Goal: Information Seeking & Learning: Check status

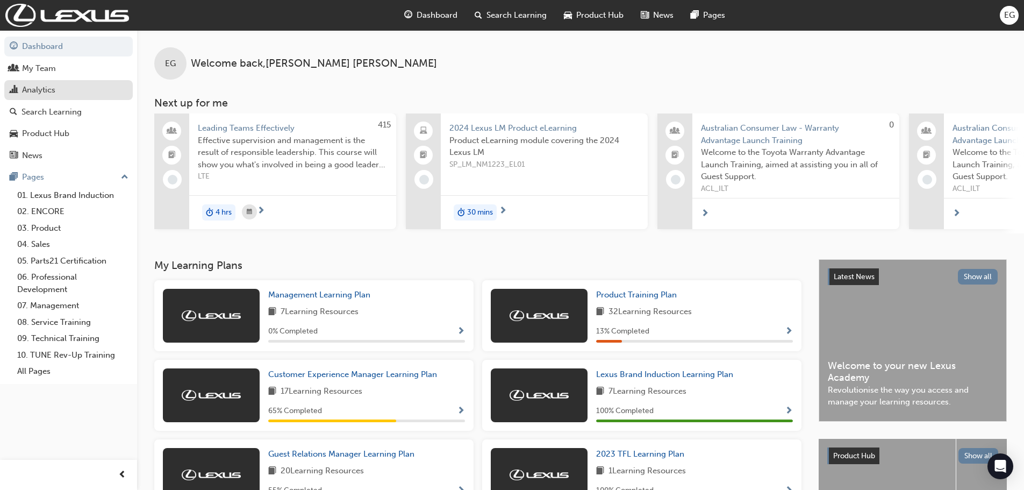
click at [67, 94] on div "Analytics" at bounding box center [69, 89] width 118 height 13
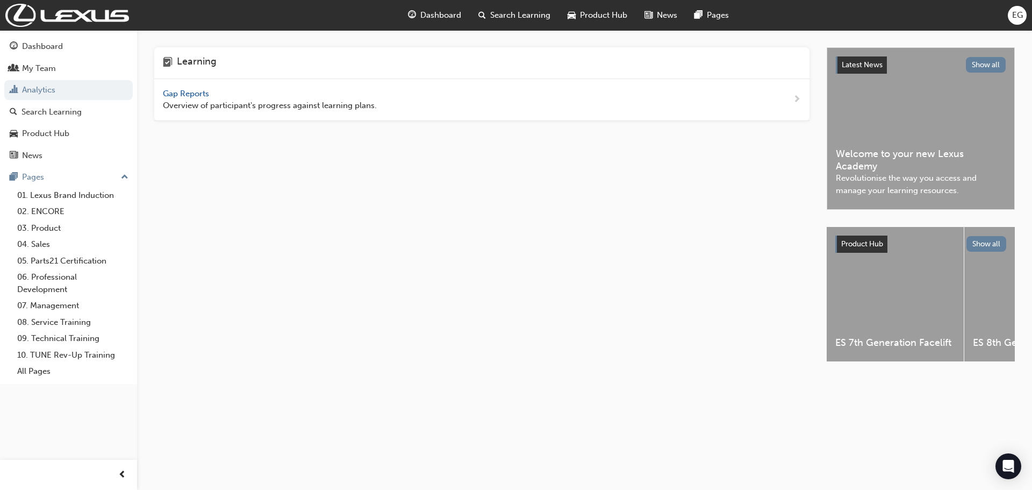
click at [186, 96] on span "Gap Reports" at bounding box center [187, 94] width 48 height 10
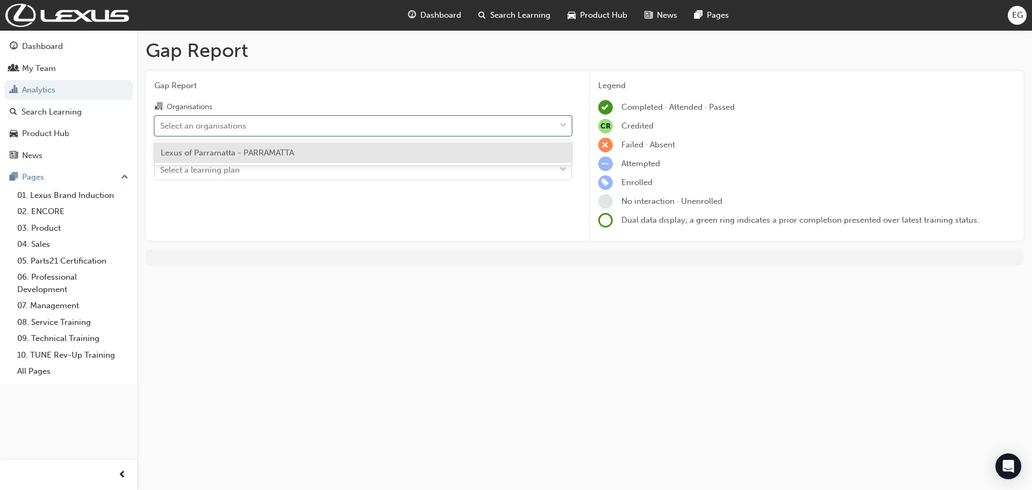
click at [202, 121] on div "Select an organisations" at bounding box center [203, 125] width 86 height 12
click at [161, 121] on input "Organisations option Lexus of Parramatta - PARRAMATTA focused, 1 of 1. 1 result…" at bounding box center [160, 124] width 1 height 9
click at [203, 146] on div "Lexus of Parramatta - PARRAMATTA" at bounding box center [363, 152] width 418 height 21
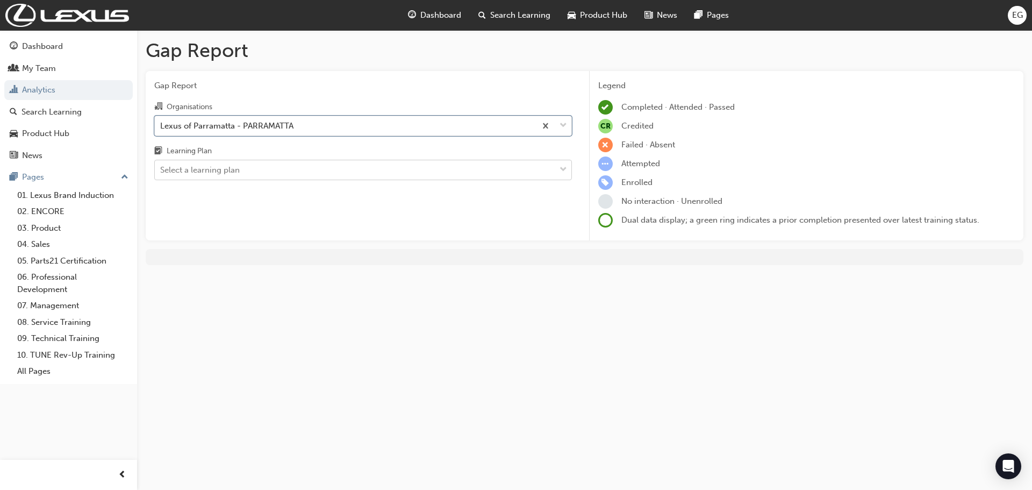
click at [204, 166] on div "Select a learning plan" at bounding box center [200, 170] width 80 height 12
click at [161, 166] on input "Learning Plan Select a learning plan" at bounding box center [160, 169] width 1 height 9
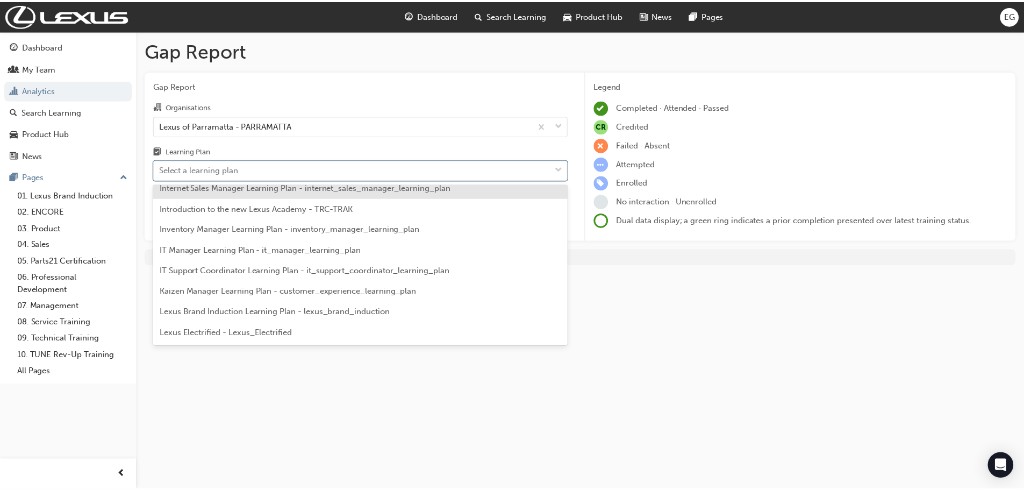
scroll to position [1451, 0]
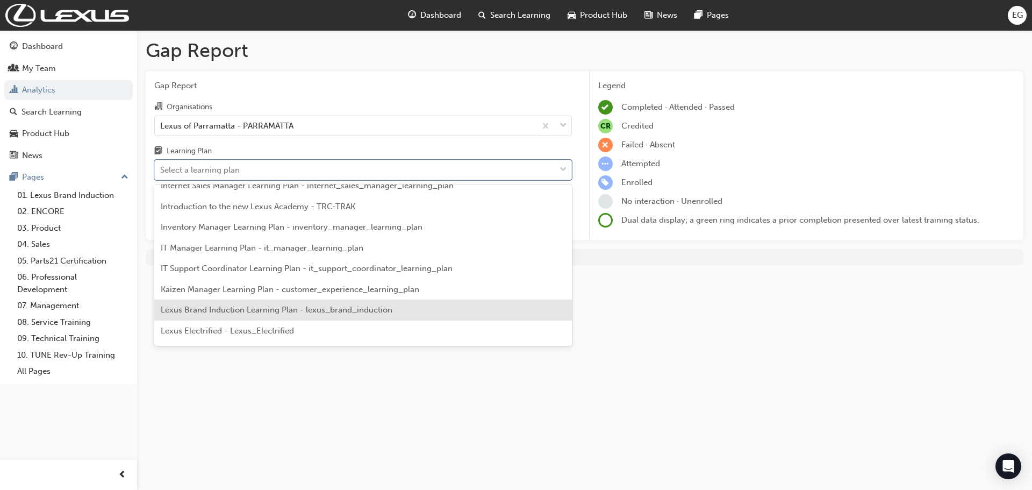
click at [310, 314] on span "Lexus Brand Induction Learning Plan - lexus_brand_induction" at bounding box center [277, 310] width 232 height 10
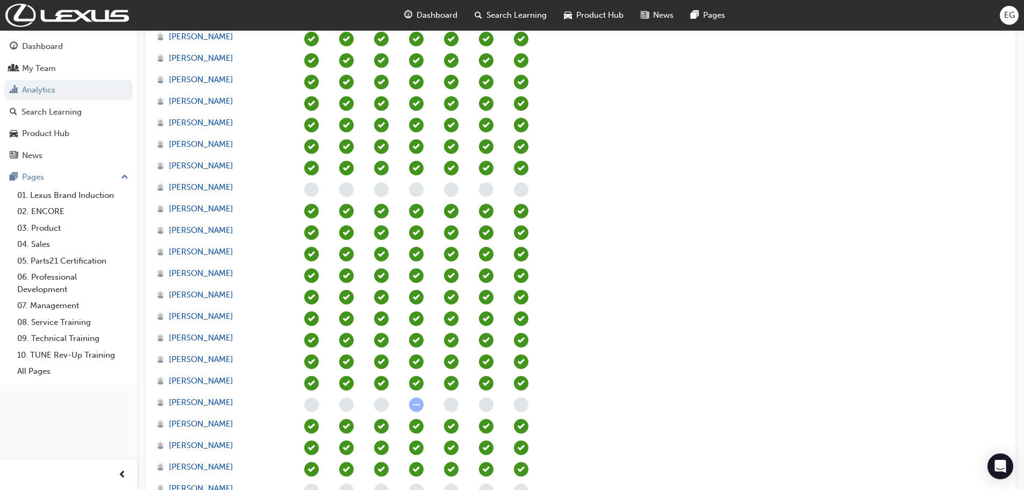
scroll to position [1383, 0]
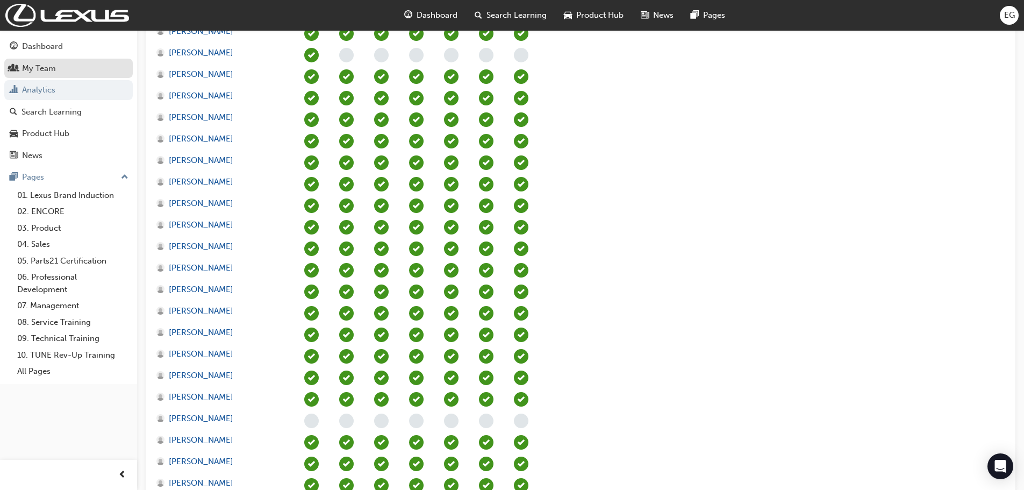
drag, startPoint x: 49, startPoint y: 71, endPoint x: 92, endPoint y: 70, distance: 43.5
click at [49, 71] on div "My Team" at bounding box center [39, 68] width 34 height 12
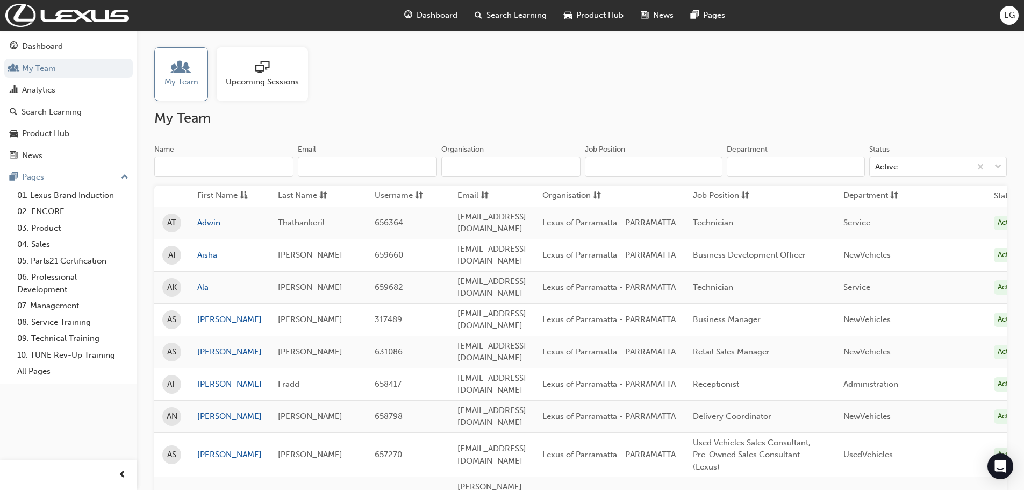
click at [206, 166] on input "Name" at bounding box center [223, 166] width 139 height 20
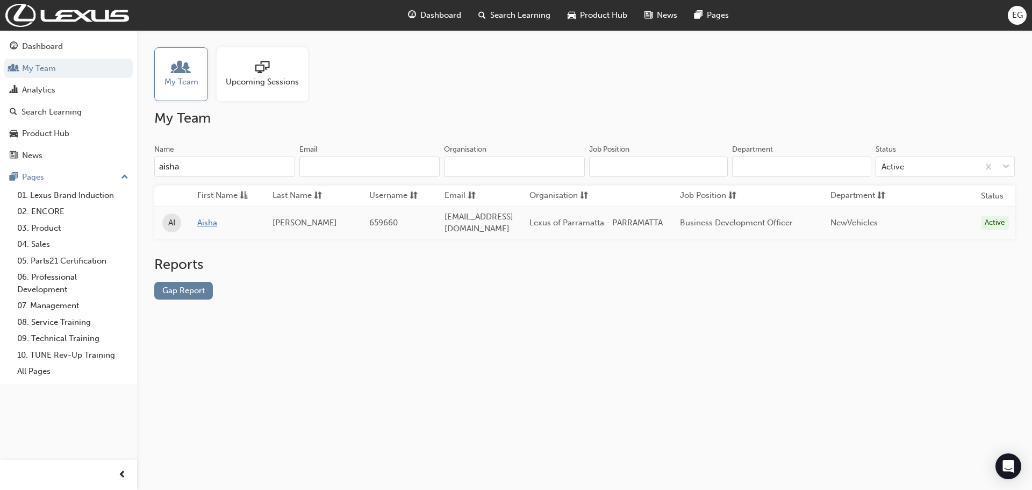
type input "aisha"
click at [210, 221] on link "Aisha" at bounding box center [226, 223] width 59 height 12
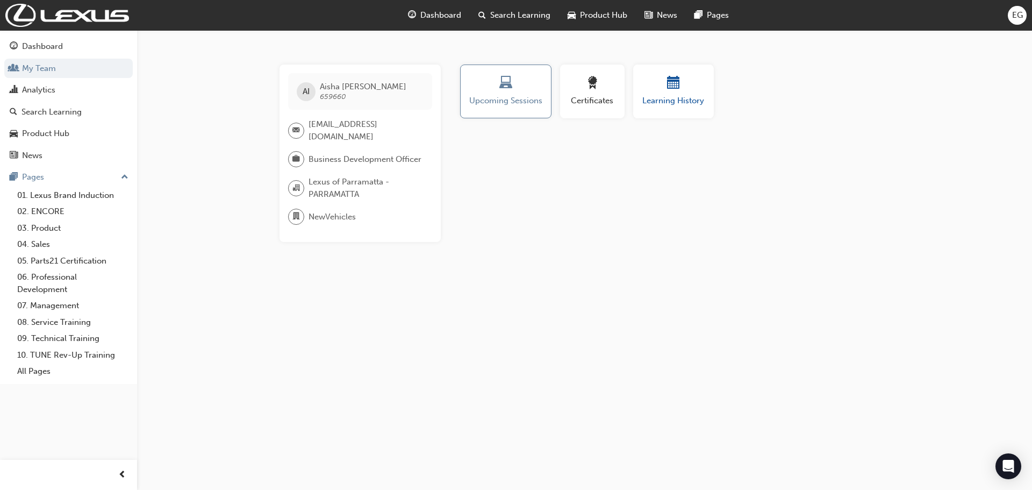
click at [661, 82] on div "button" at bounding box center [673, 84] width 64 height 17
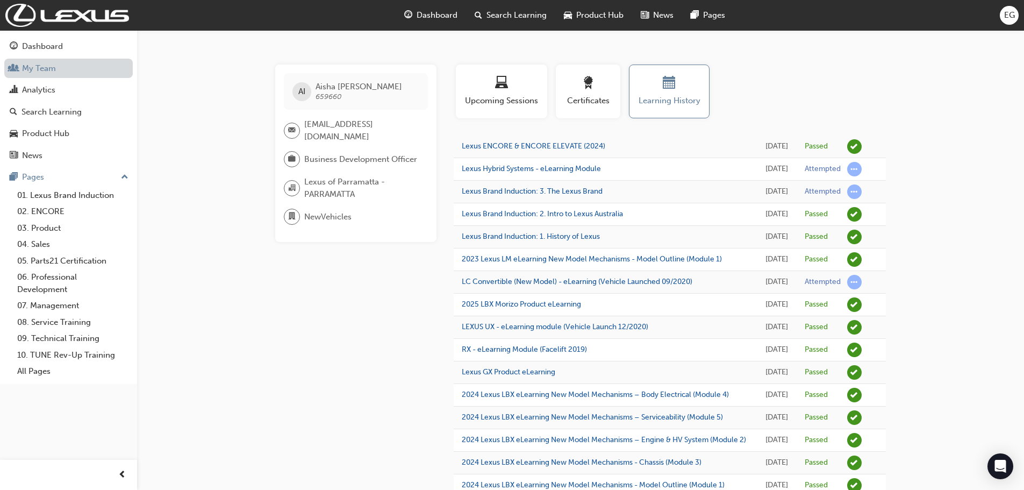
click at [40, 70] on link "My Team" at bounding box center [68, 69] width 128 height 20
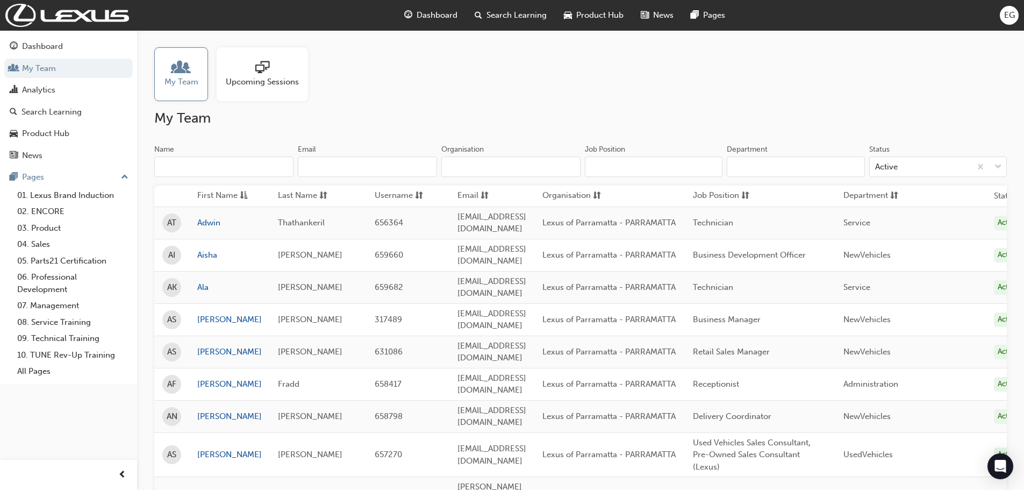
click at [235, 171] on input "Name" at bounding box center [223, 166] width 139 height 20
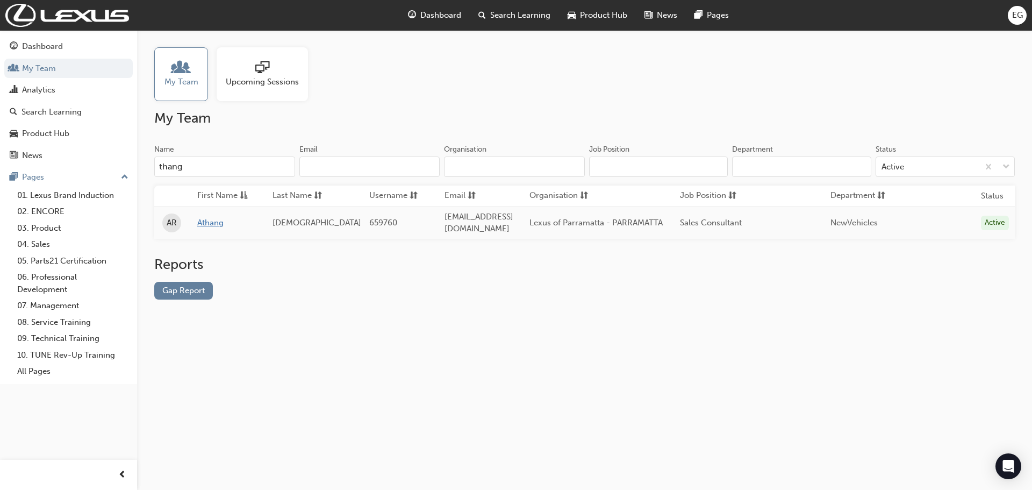
type input "thang"
click at [211, 223] on link "Athang" at bounding box center [226, 223] width 59 height 12
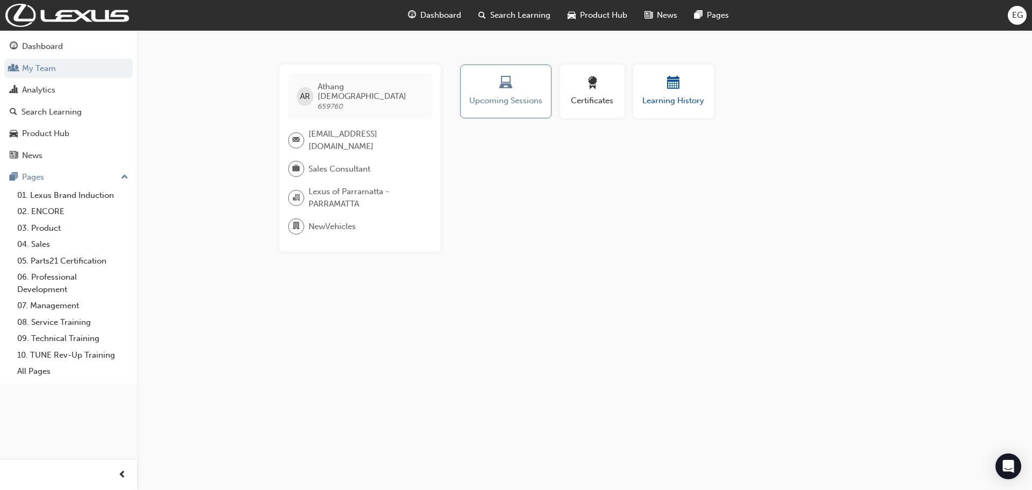
click at [672, 89] on span "calendar-icon" at bounding box center [673, 83] width 13 height 15
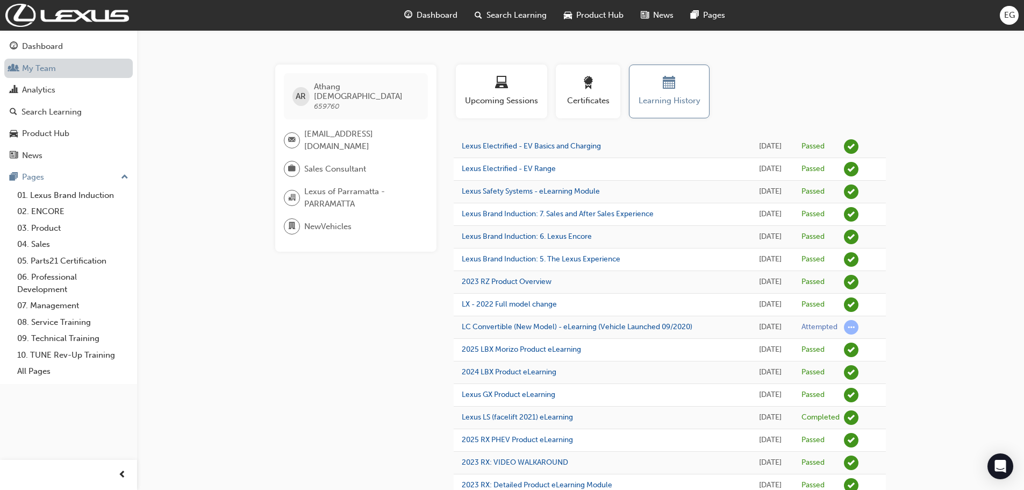
click at [77, 71] on link "My Team" at bounding box center [68, 69] width 128 height 20
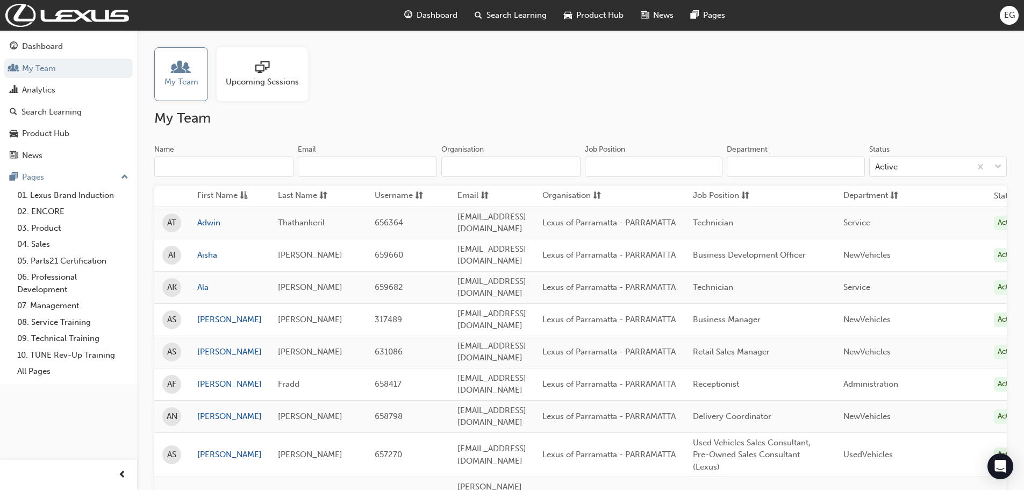
click at [189, 154] on div "Name" at bounding box center [223, 150] width 139 height 13
click at [189, 156] on input "Name" at bounding box center [223, 166] width 139 height 20
click at [190, 171] on input "Name" at bounding box center [223, 166] width 139 height 20
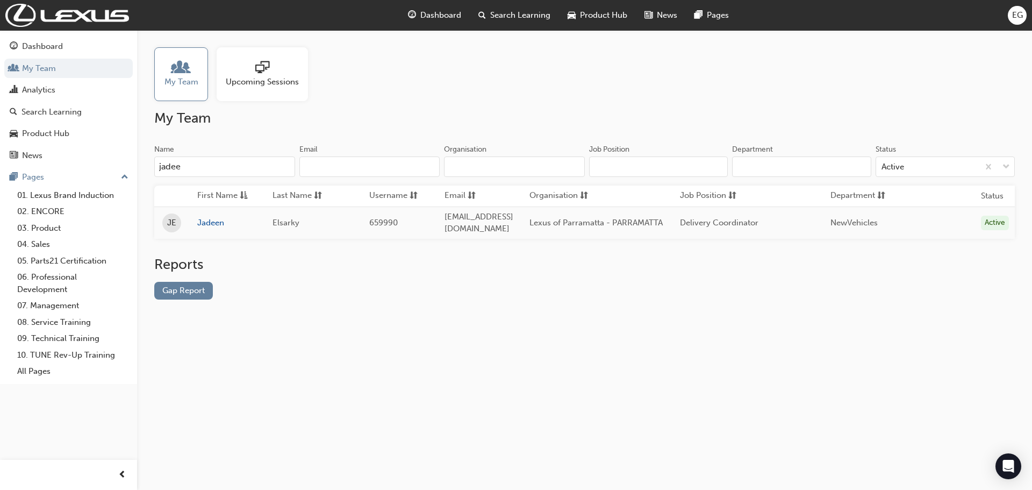
type input "jadee"
click at [211, 226] on td "Jadeen" at bounding box center [226, 222] width 75 height 32
click at [212, 223] on link "Jadeen" at bounding box center [226, 223] width 59 height 12
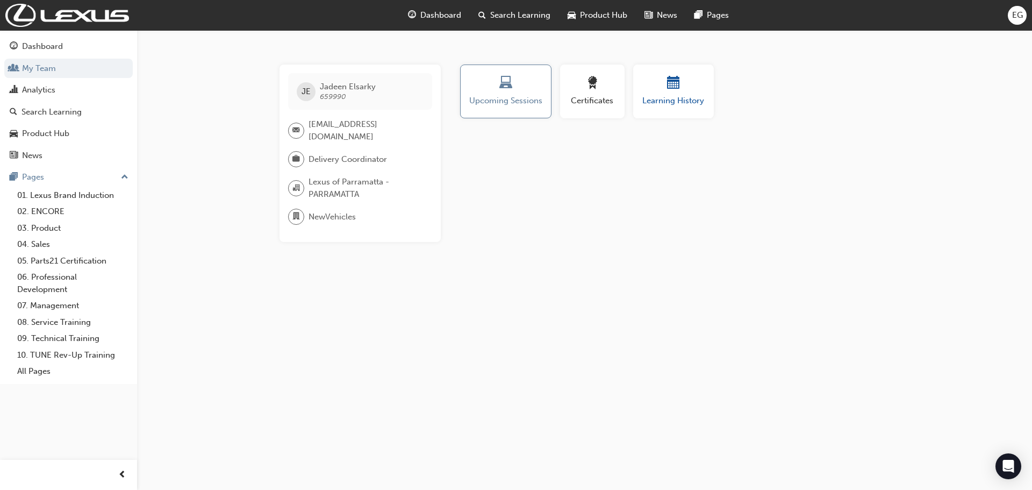
click at [685, 98] on span "Learning History" at bounding box center [673, 101] width 64 height 12
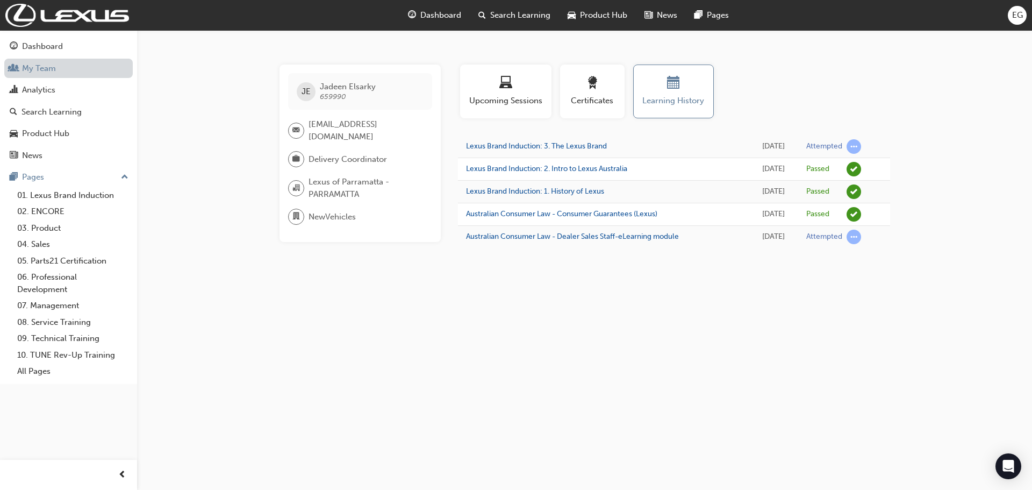
click at [75, 75] on link "My Team" at bounding box center [68, 69] width 128 height 20
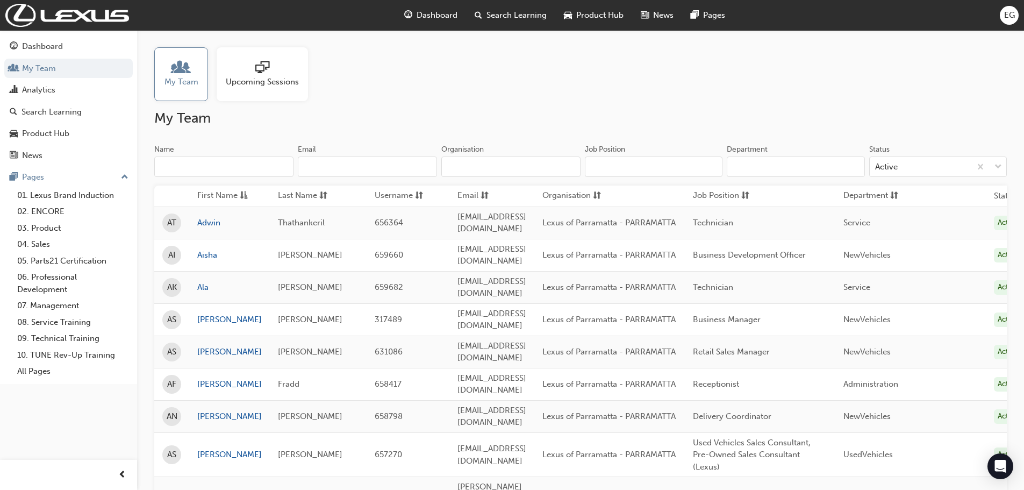
click at [203, 164] on input "Name" at bounding box center [223, 166] width 139 height 20
click at [209, 448] on link "[PERSON_NAME]" at bounding box center [229, 454] width 64 height 12
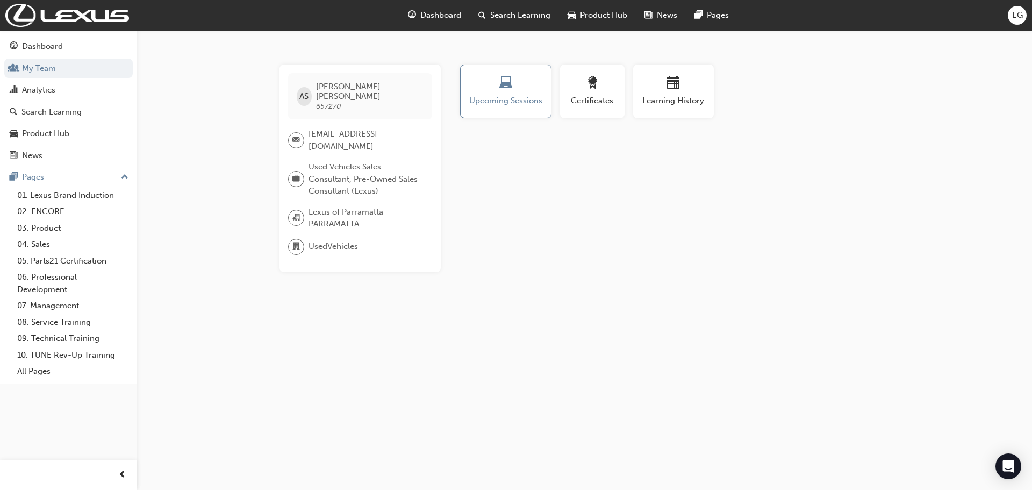
click at [678, 61] on div "AS [PERSON_NAME] 657270 [EMAIL_ADDRESS][DOMAIN_NAME] Used Vehicles Sales Consul…" at bounding box center [516, 245] width 1032 height 490
click at [675, 94] on div "Learning History" at bounding box center [673, 91] width 64 height 31
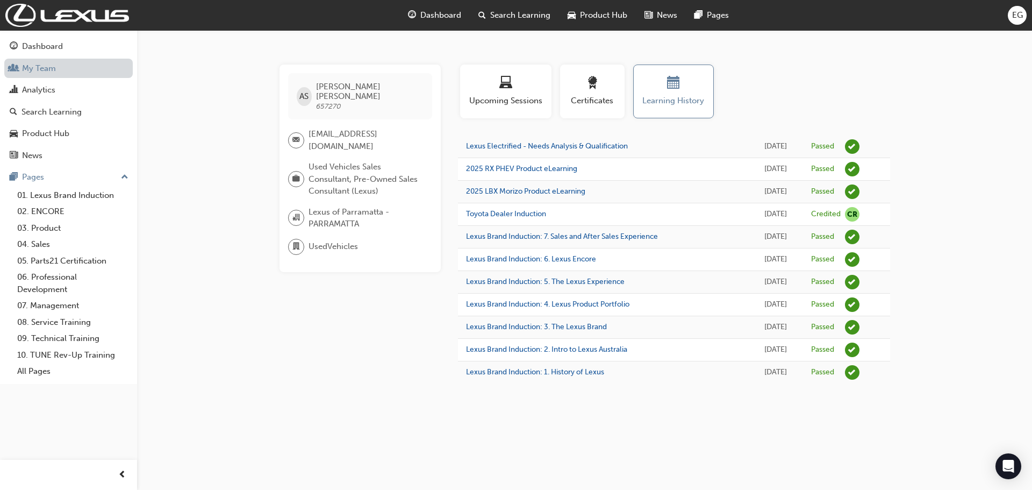
click at [78, 76] on link "My Team" at bounding box center [68, 69] width 128 height 20
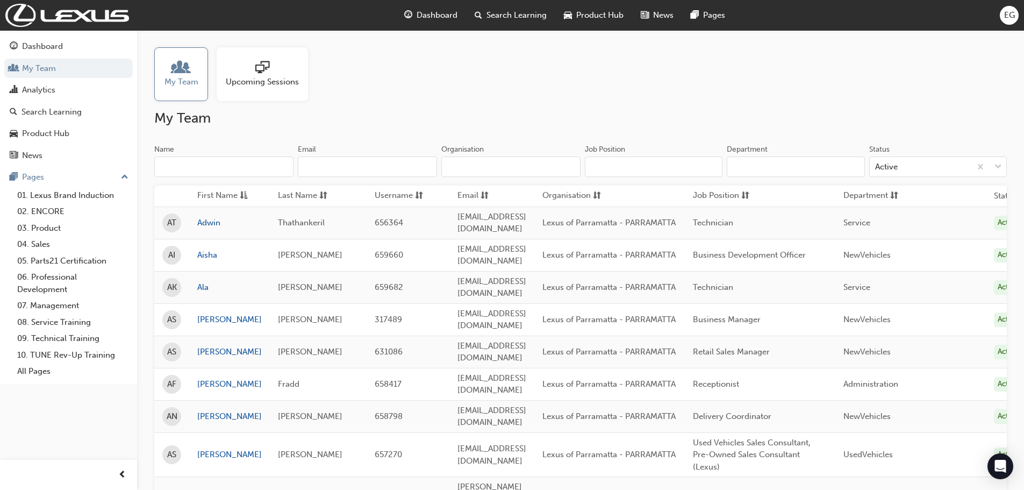
click at [187, 168] on input "Name" at bounding box center [223, 166] width 139 height 20
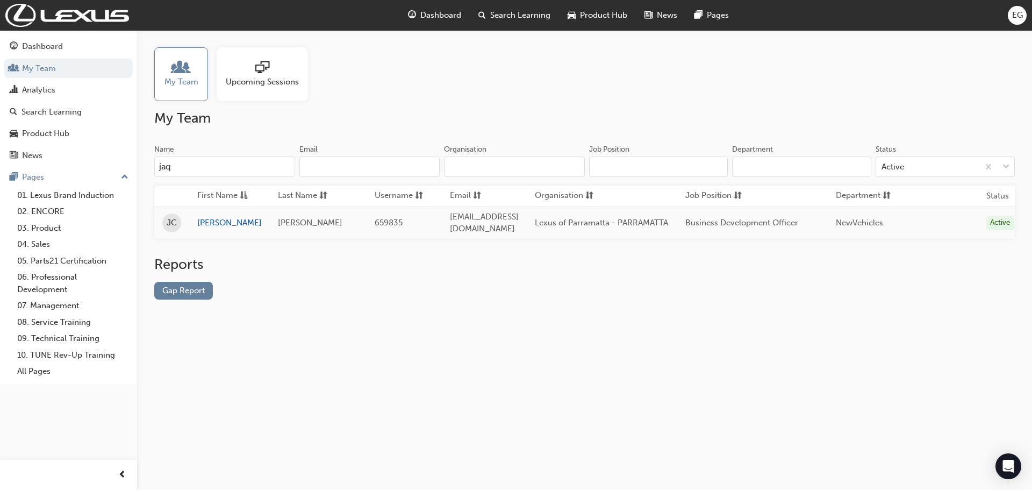
type input "jaq"
click at [229, 205] on th "First Name" at bounding box center [229, 195] width 81 height 21
click at [220, 218] on link "[PERSON_NAME]" at bounding box center [229, 223] width 64 height 12
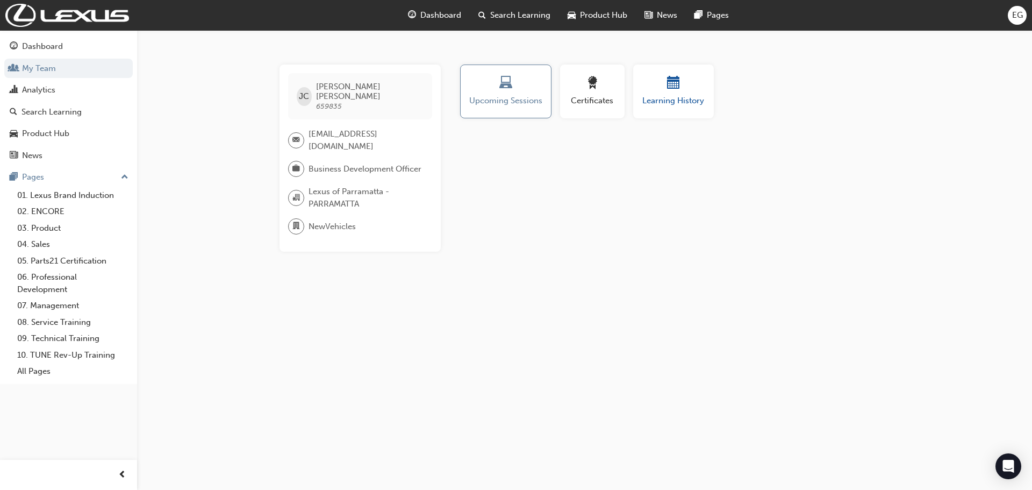
click at [675, 96] on span "Learning History" at bounding box center [673, 101] width 64 height 12
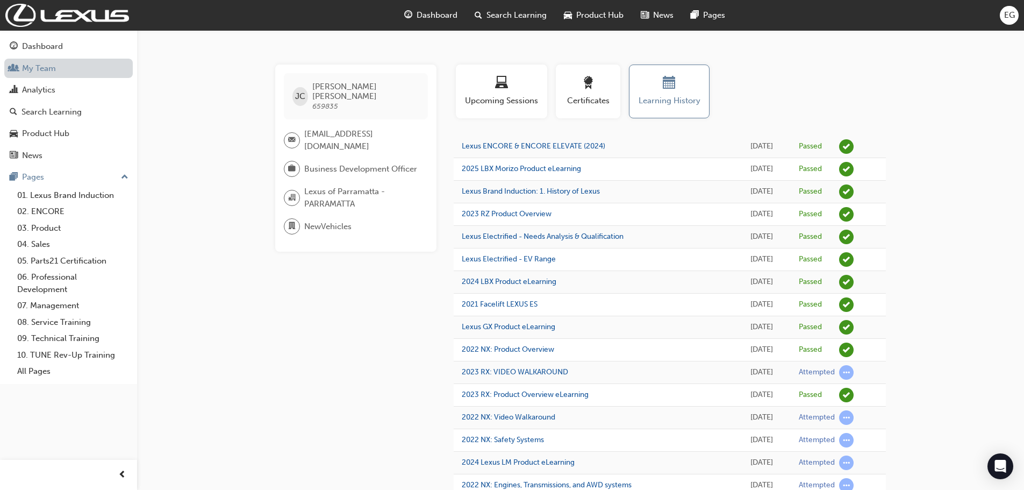
click at [63, 70] on link "My Team" at bounding box center [68, 69] width 128 height 20
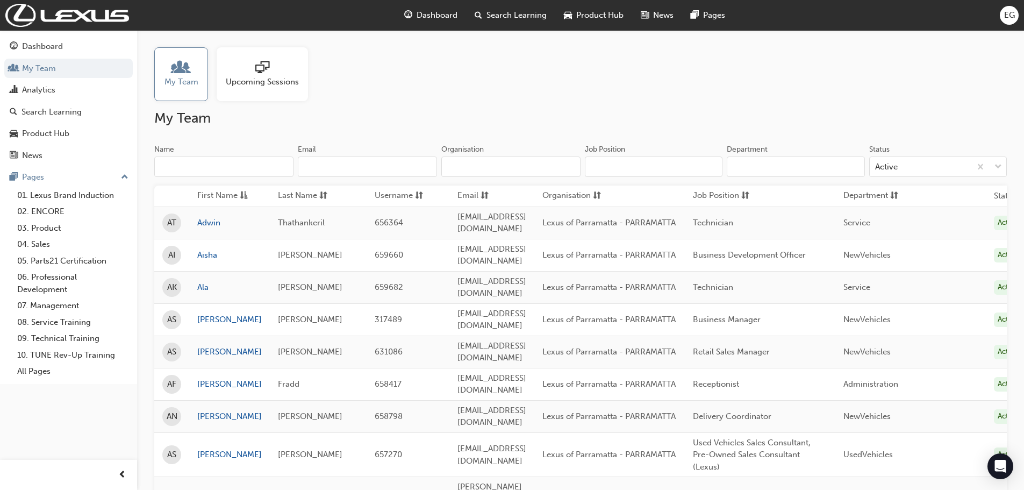
click at [200, 169] on input "Name" at bounding box center [223, 166] width 139 height 20
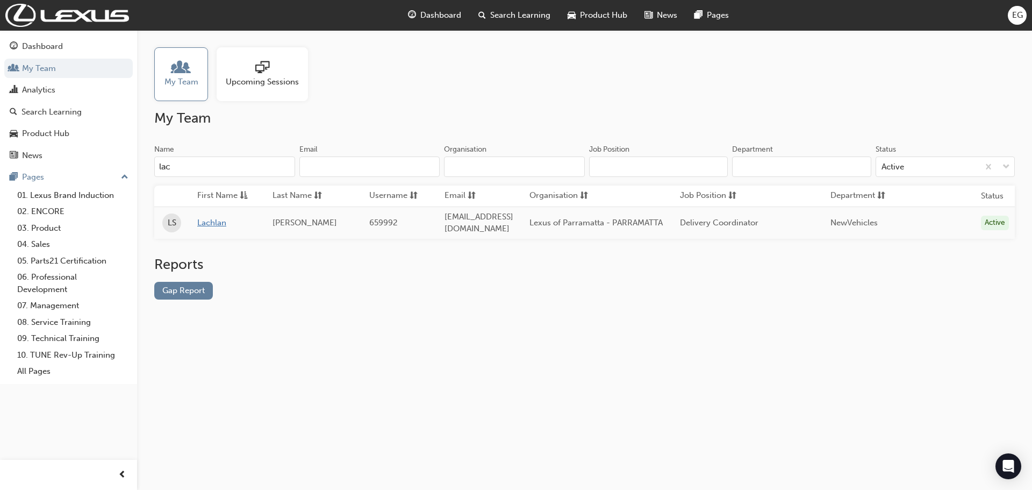
type input "lac"
click at [213, 219] on link "Lachlan" at bounding box center [226, 223] width 59 height 12
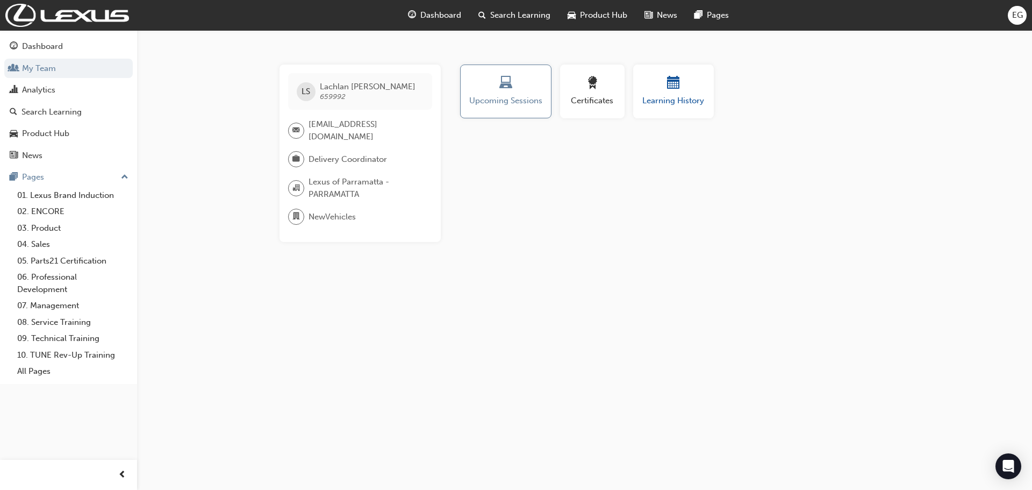
click at [664, 87] on div "button" at bounding box center [673, 84] width 64 height 17
